Goal: Task Accomplishment & Management: Use online tool/utility

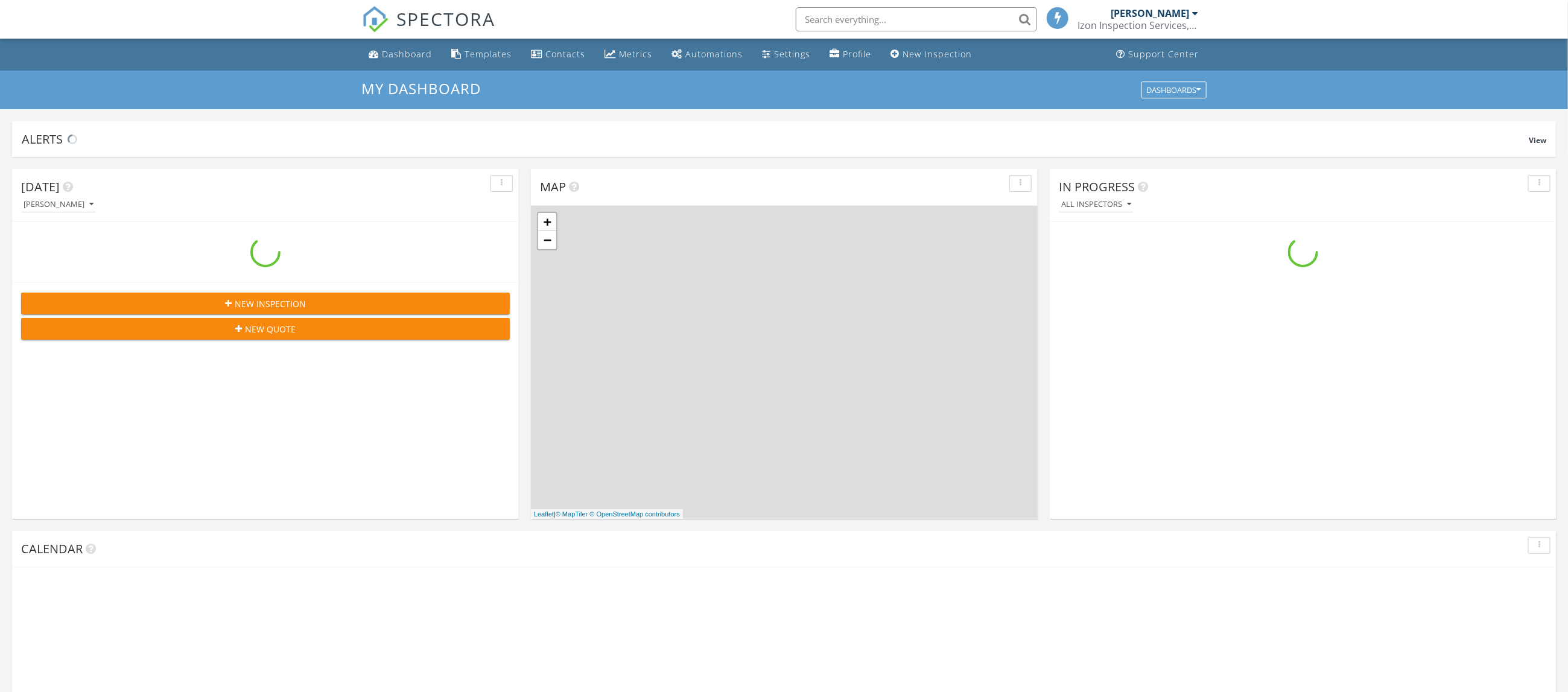
scroll to position [1100, 1570]
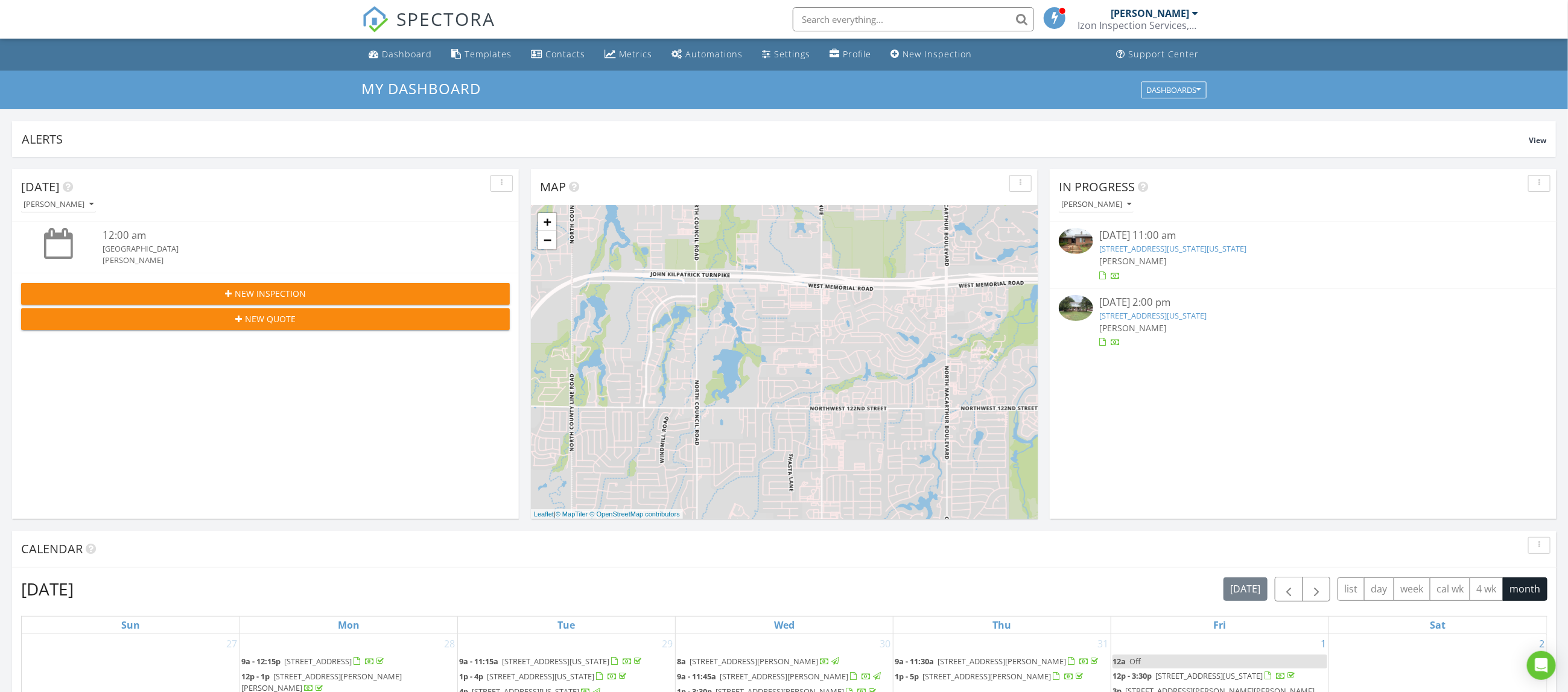
click at [1175, 251] on link "11300 N Pennsylvania Ave 108, Oklahoma City, OK 73120" at bounding box center [1172, 248] width 147 height 11
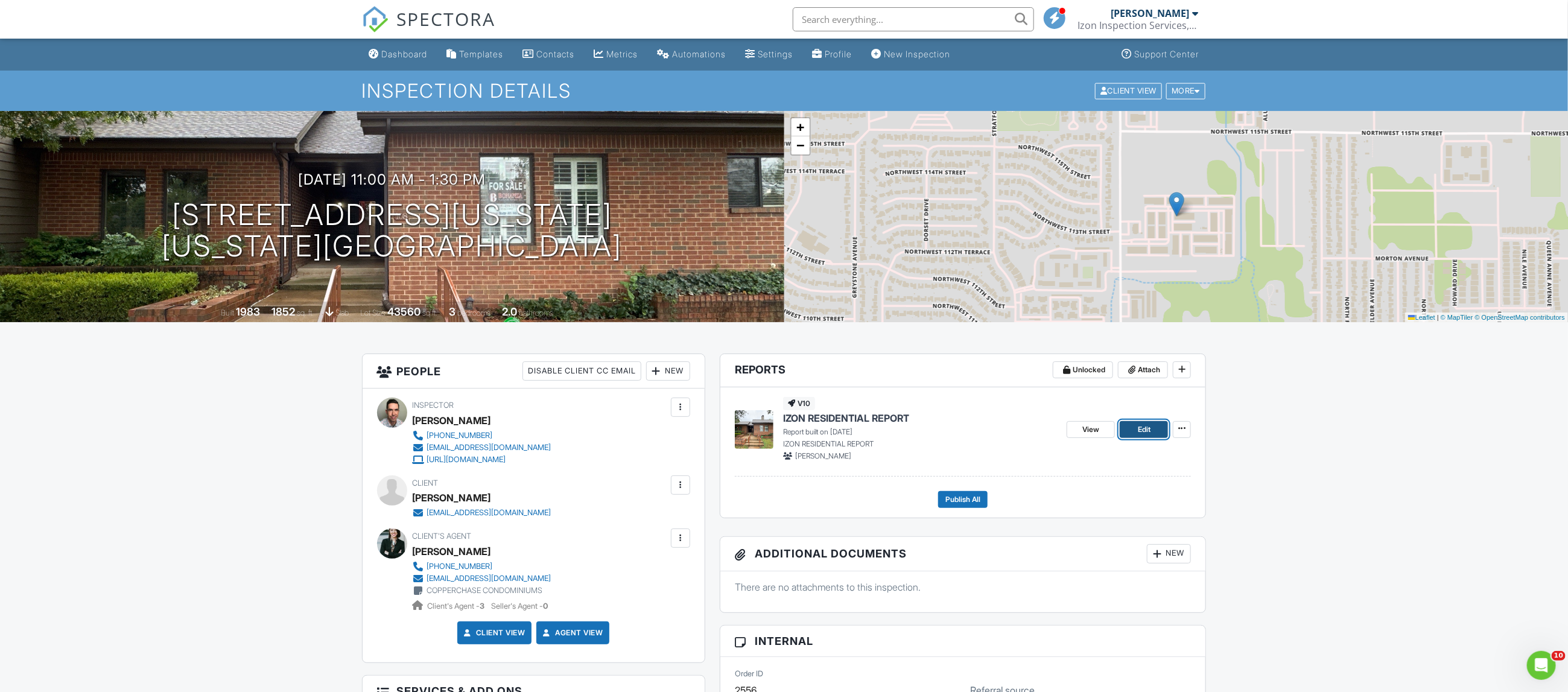
click at [1128, 432] on link "Edit" at bounding box center [1144, 429] width 48 height 17
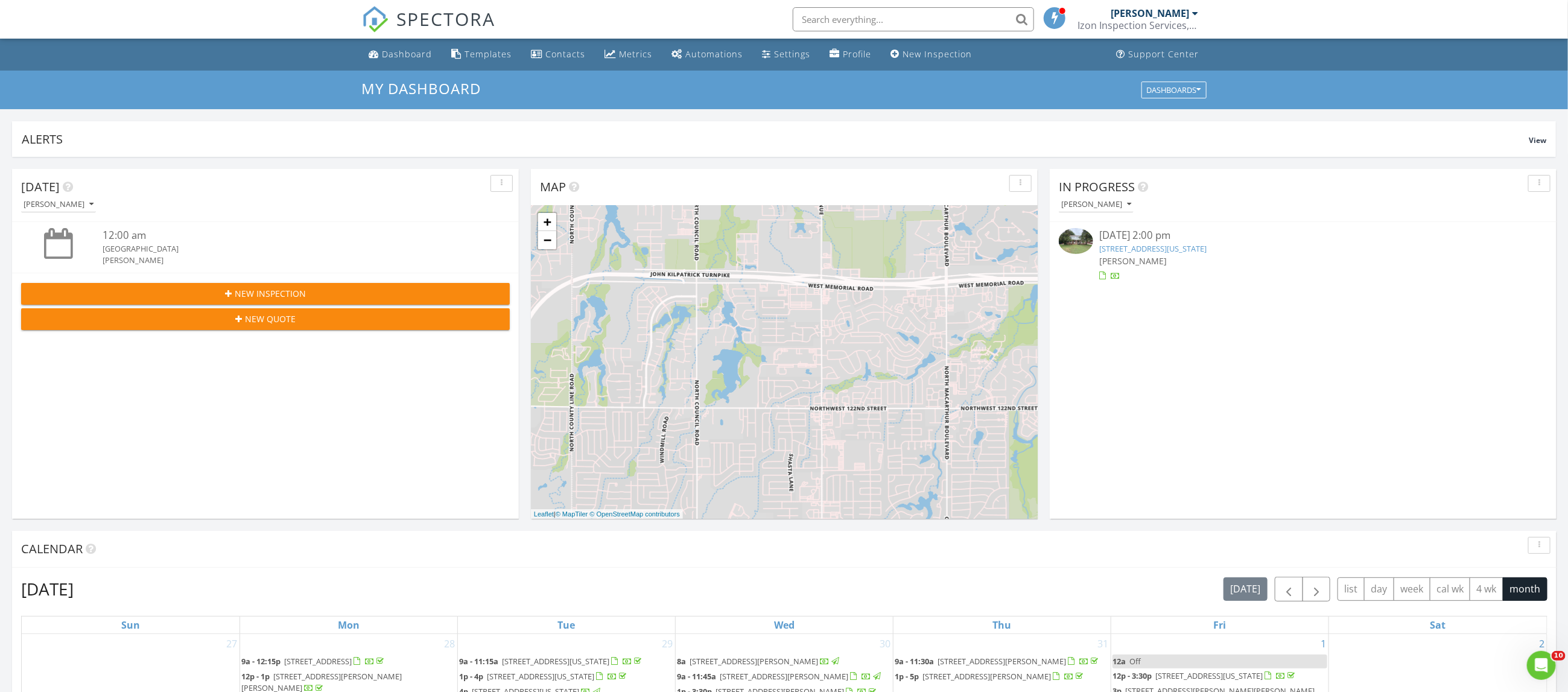
click at [1207, 248] on link "[STREET_ADDRESS][US_STATE]" at bounding box center [1153, 248] width 108 height 11
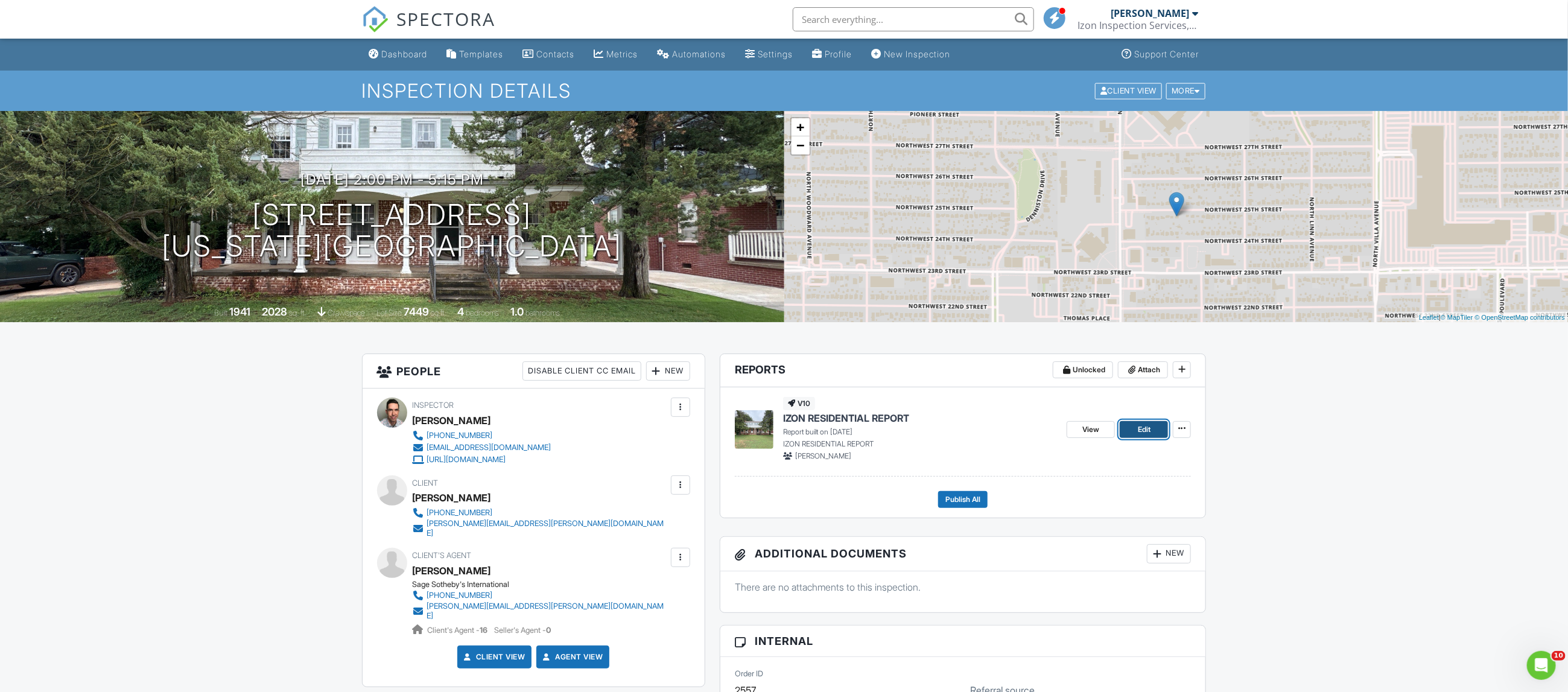
click at [1152, 425] on link "Edit" at bounding box center [1144, 429] width 48 height 17
